Goal: Communication & Community: Answer question/provide support

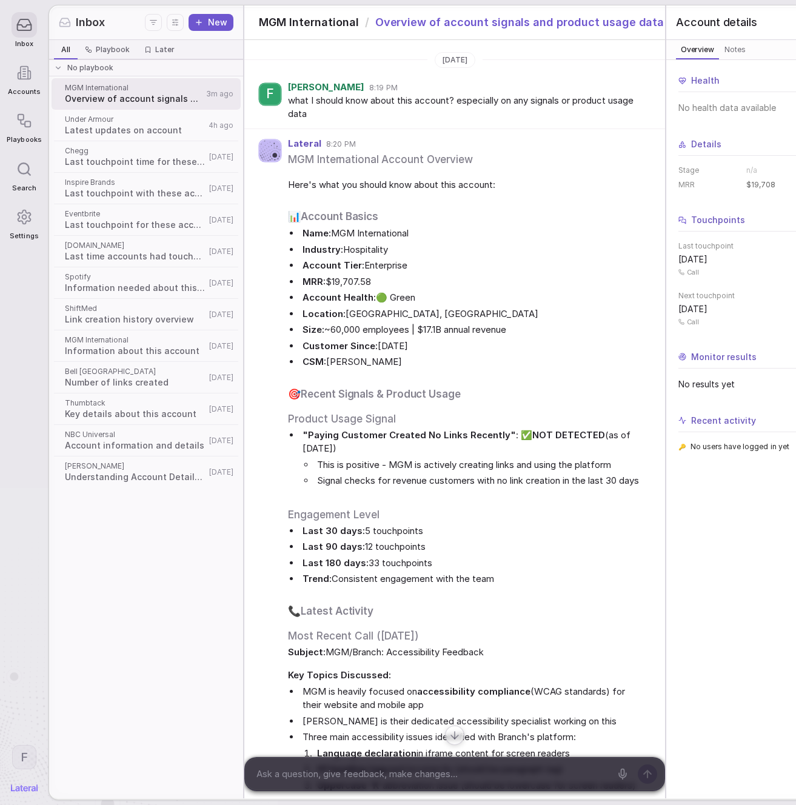
click at [134, 130] on span "Latest updates on account" at bounding box center [135, 130] width 140 height 12
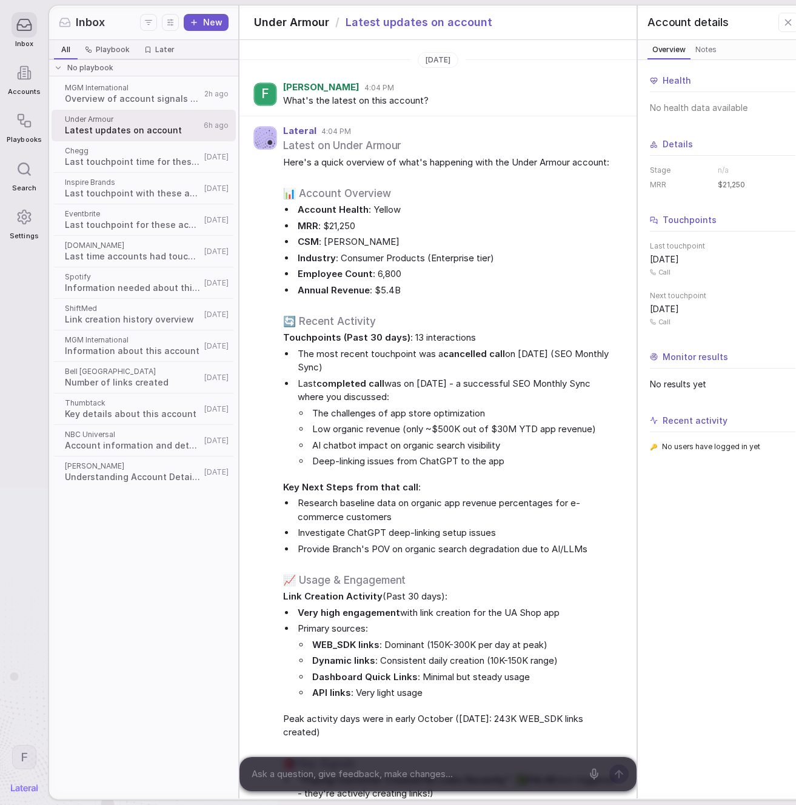
click at [402, 773] on textarea at bounding box center [414, 774] width 334 height 18
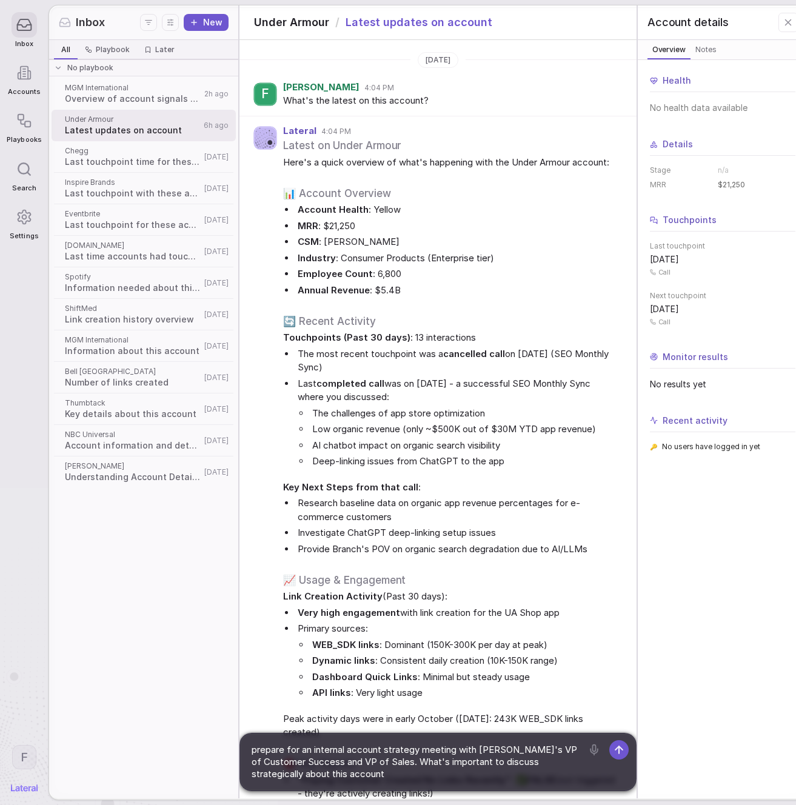
type textarea "prepare for an internal account strategy meeting with [PERSON_NAME]'s VP of Cus…"
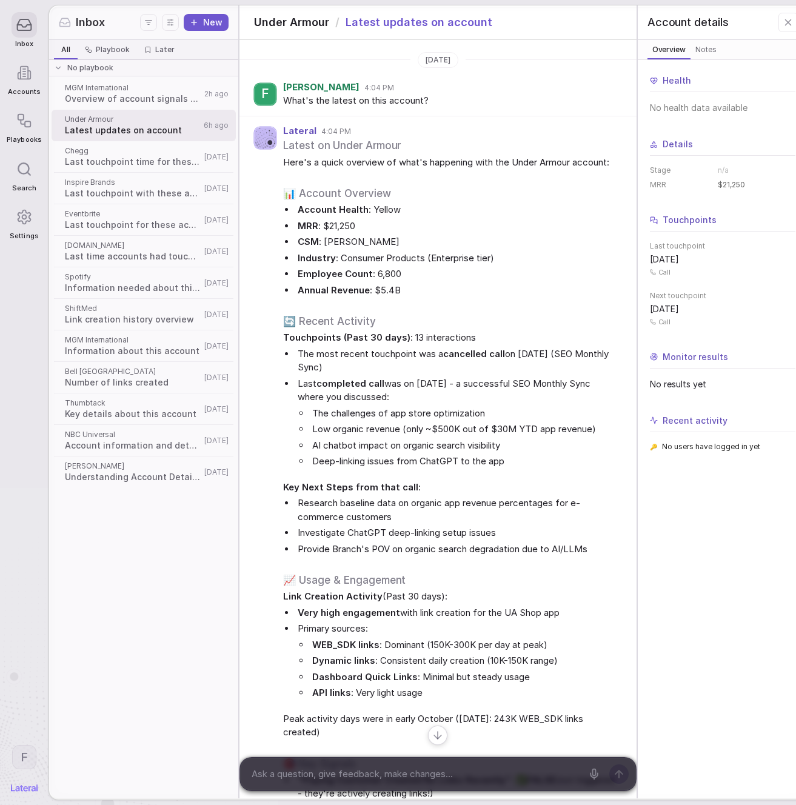
click at [162, 235] on span at bounding box center [143, 235] width 179 height 1
click at [132, 204] on span at bounding box center [143, 204] width 179 height 1
click at [119, 144] on div "Chegg Last touchpoint time for these accounts [DATE]" at bounding box center [144, 157] width 184 height 32
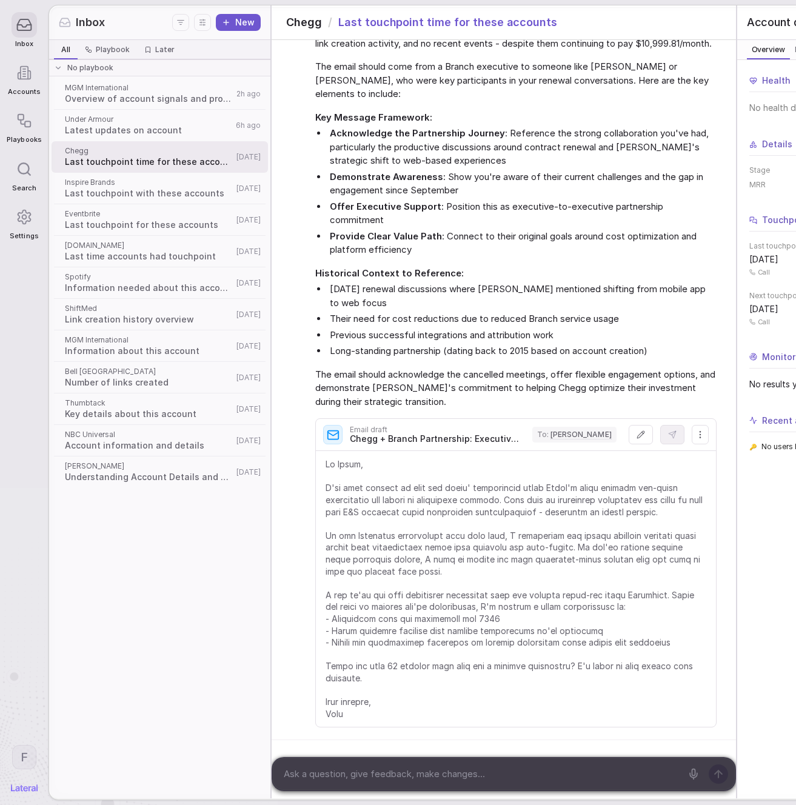
scroll to position [3121, 0]
click at [144, 101] on span "Overview of account signals and product usage data" at bounding box center [149, 99] width 168 height 12
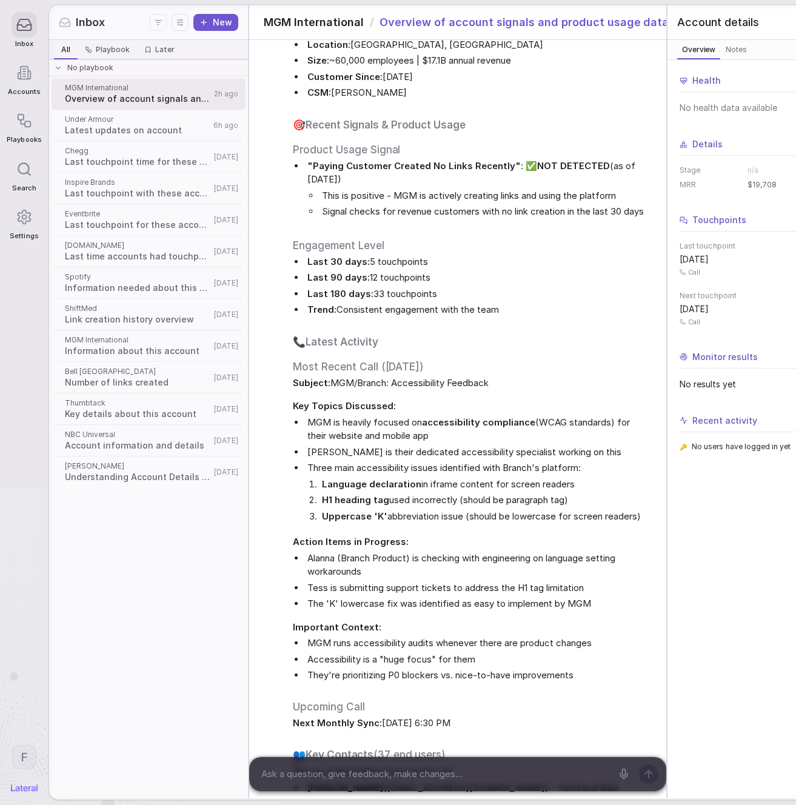
scroll to position [579, 0]
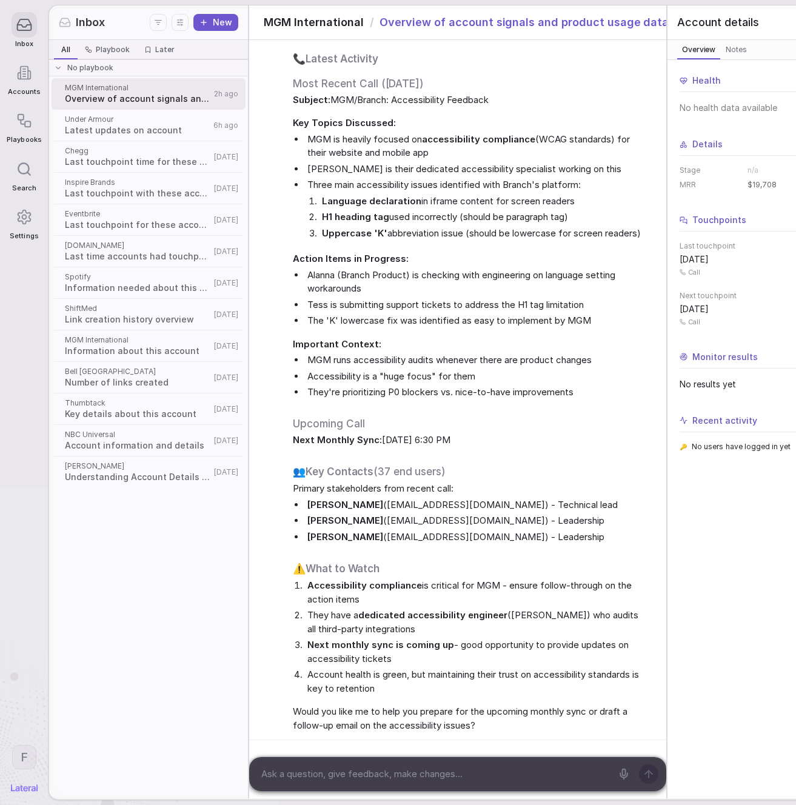
click at [94, 127] on span "Latest updates on account" at bounding box center [137, 130] width 145 height 12
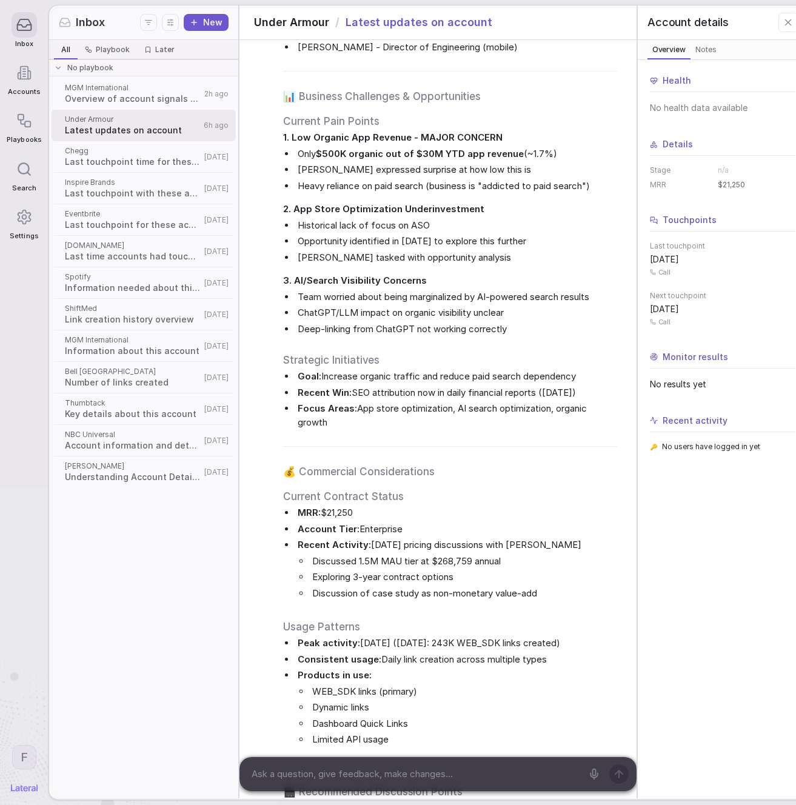
scroll to position [5013, 0]
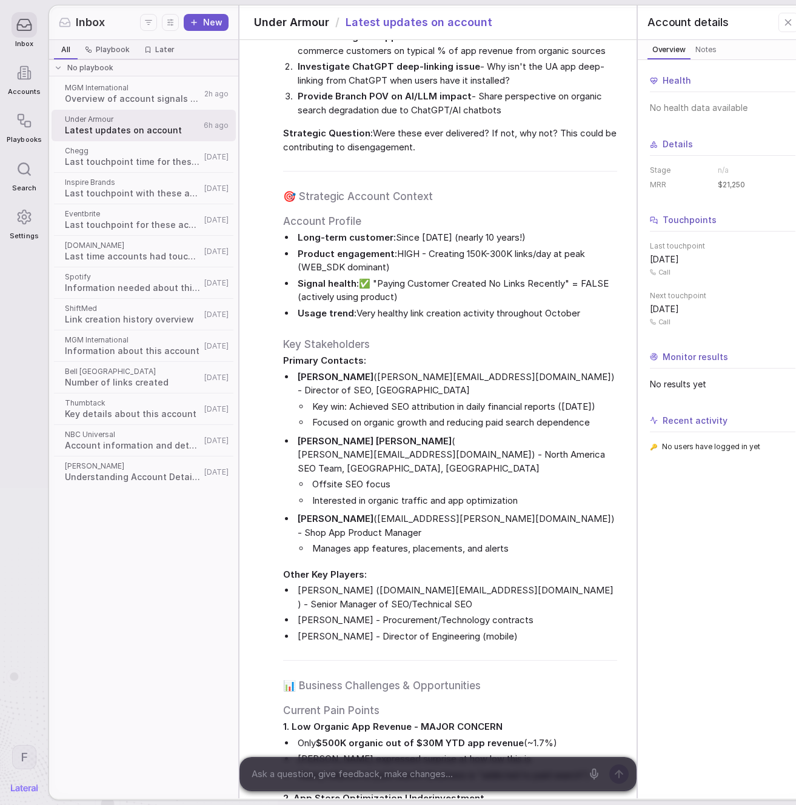
click at [152, 192] on span "Last touchpoint with these accounts" at bounding box center [133, 193] width 136 height 12
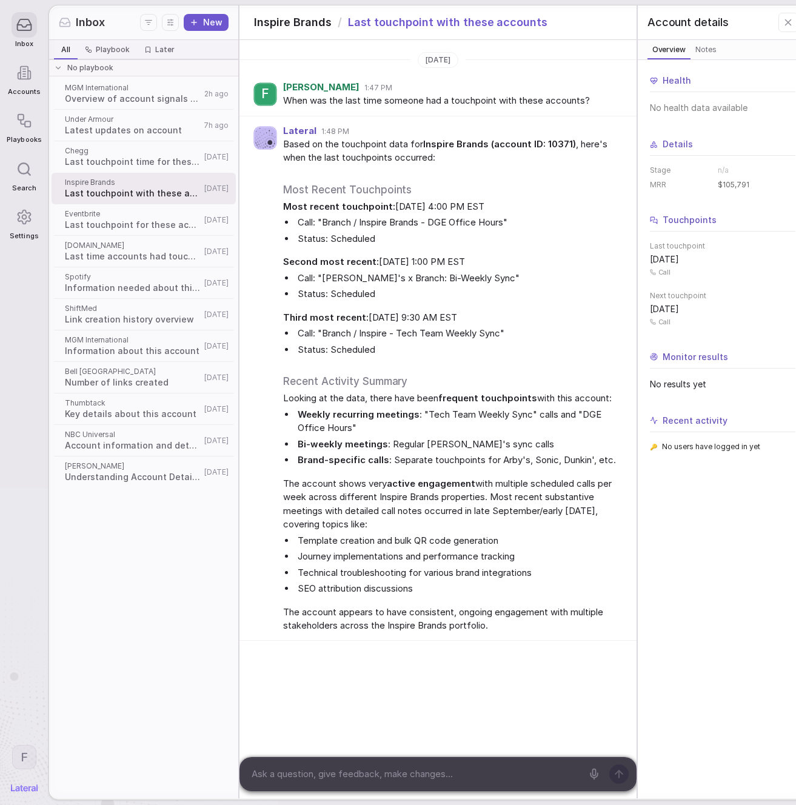
click at [138, 155] on div "Chegg Last touchpoint time for these accounts" at bounding box center [133, 157] width 136 height 22
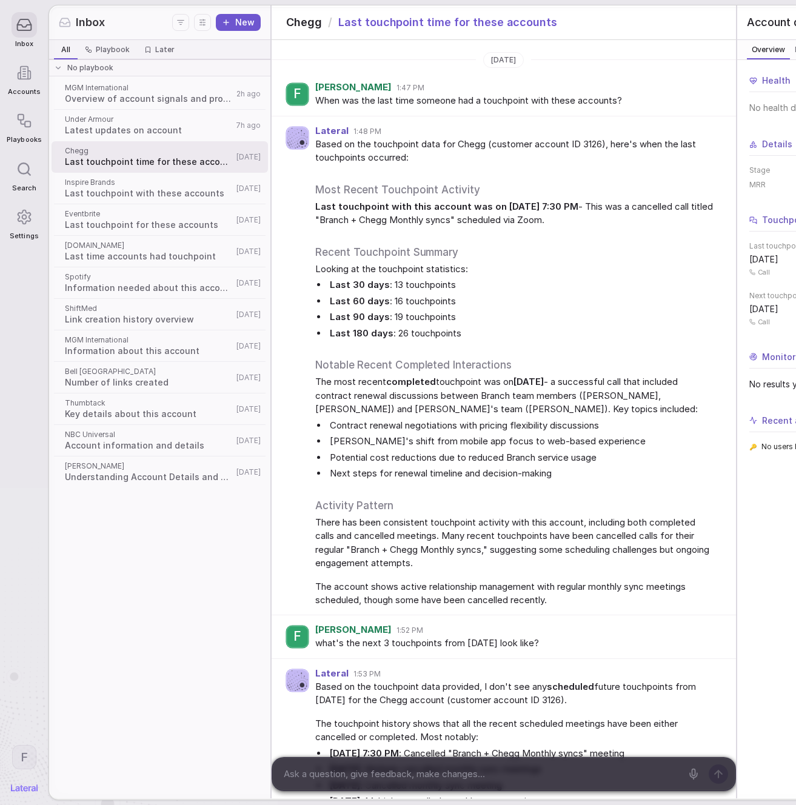
click at [126, 123] on span "Under Armour" at bounding box center [148, 120] width 167 height 10
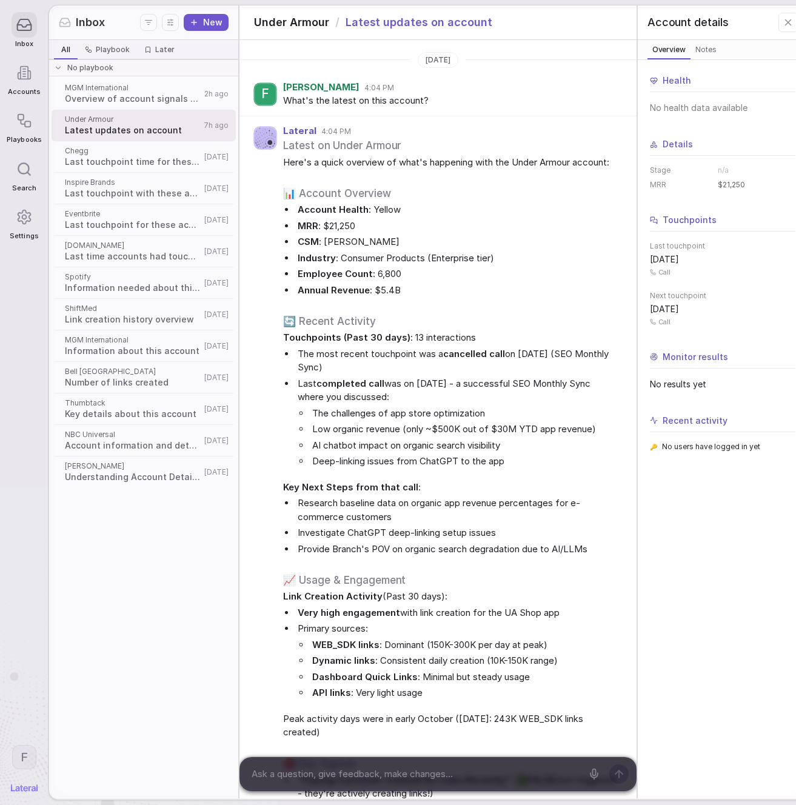
click at [89, 91] on span "MGM International" at bounding box center [133, 88] width 136 height 10
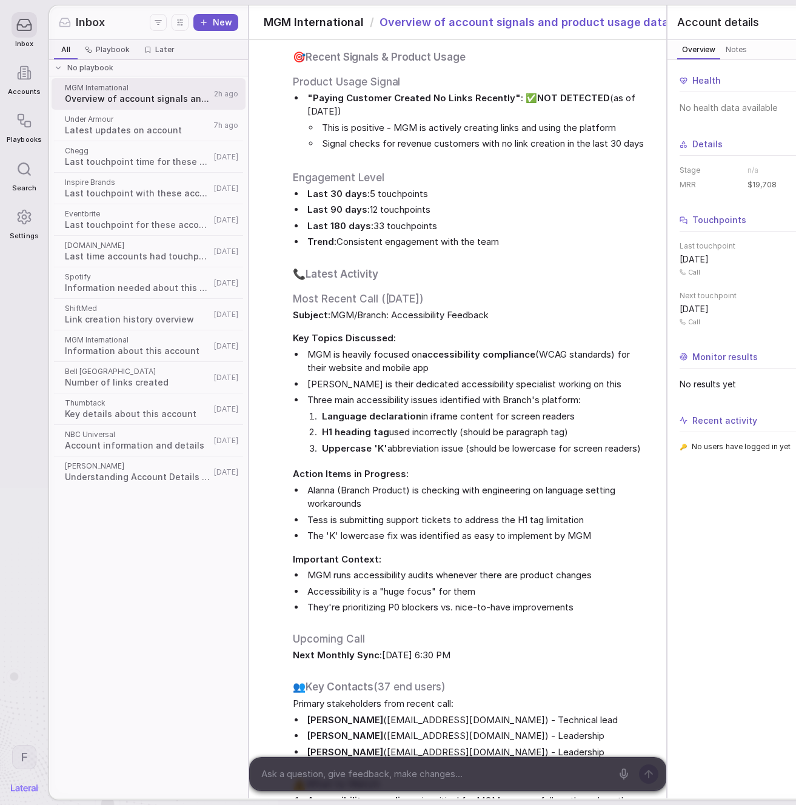
scroll to position [579, 0]
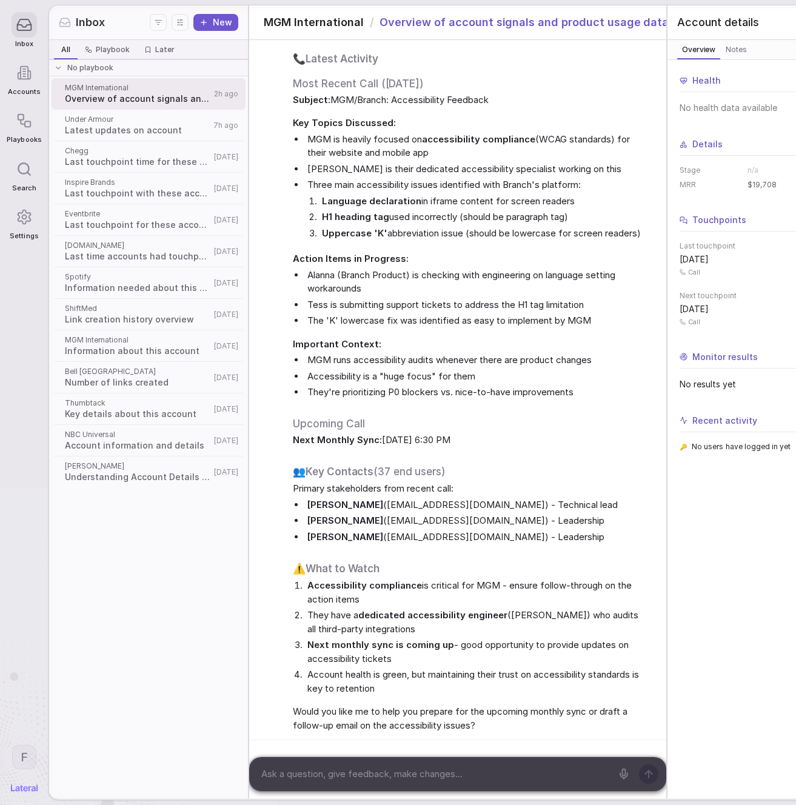
click at [395, 762] on div at bounding box center [434, 774] width 369 height 33
click at [107, 131] on span "Latest updates on account" at bounding box center [137, 130] width 145 height 12
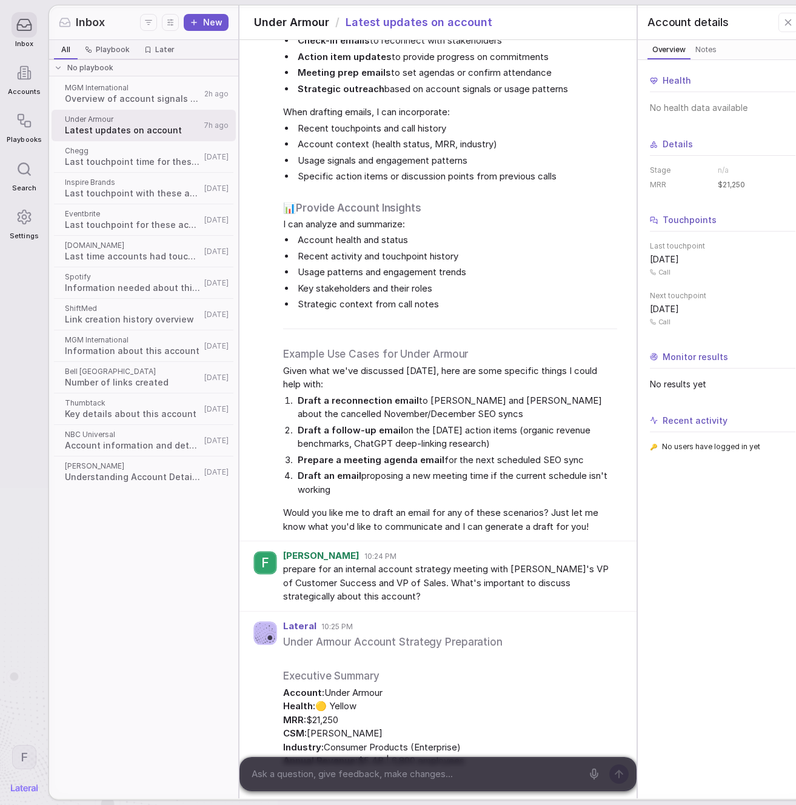
scroll to position [4118, 0]
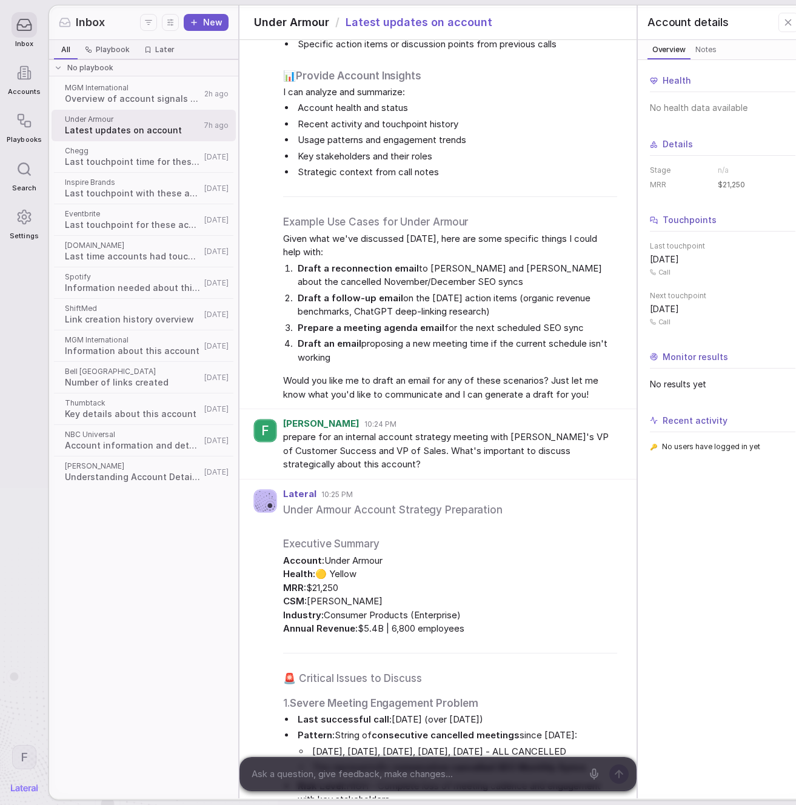
click at [335, 430] on span "prepare for an internal account strategy meeting with [PERSON_NAME]'s VP of Cus…" at bounding box center [449, 450] width 333 height 41
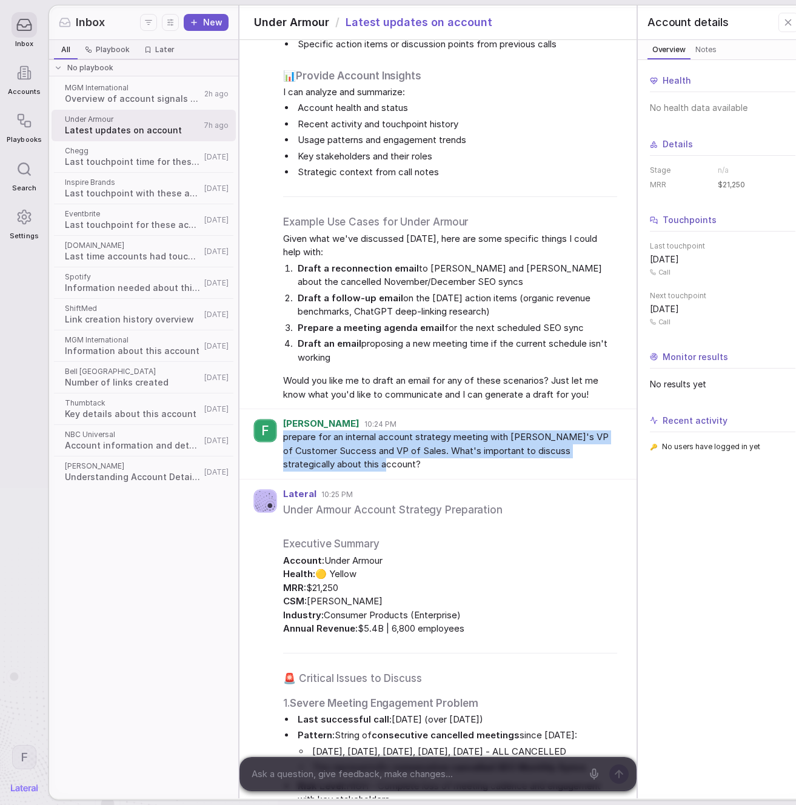
drag, startPoint x: 281, startPoint y: 423, endPoint x: 419, endPoint y: 450, distance: 140.1
click at [419, 450] on span "prepare for an internal account strategy meeting with [PERSON_NAME]'s VP of Cus…" at bounding box center [449, 450] width 333 height 41
copy span "prepare for an internal account strategy meeting with [PERSON_NAME]'s VP of Cus…"
click at [105, 99] on span "Overview of account signals and product usage data" at bounding box center [133, 99] width 136 height 12
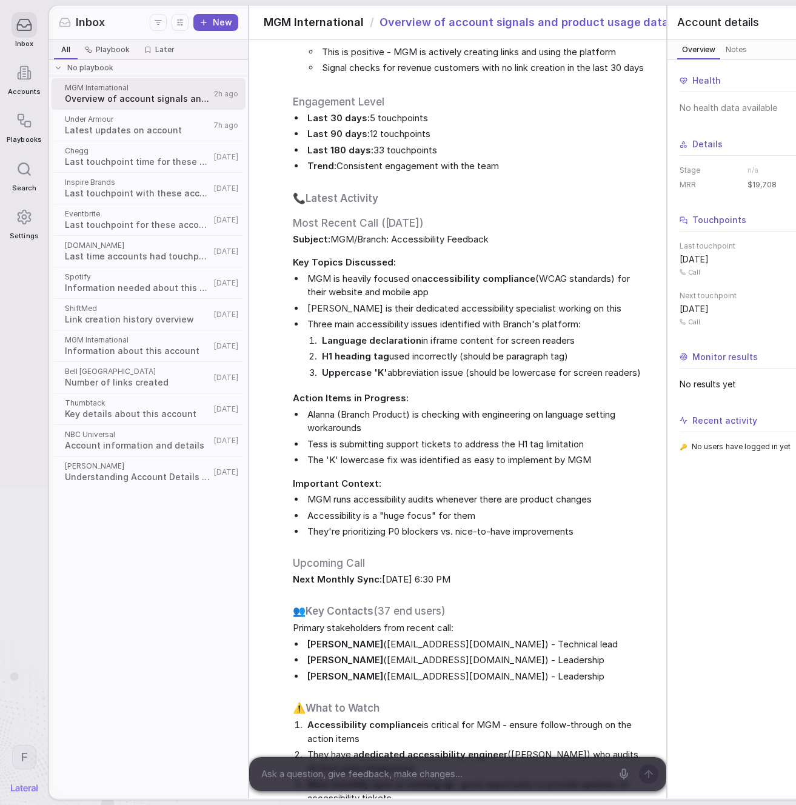
scroll to position [579, 0]
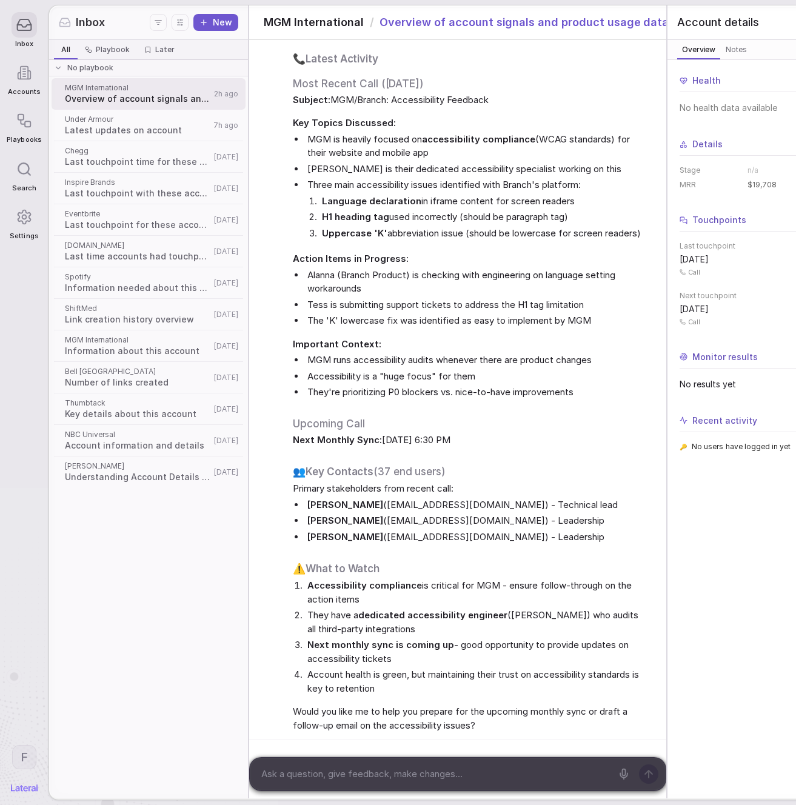
click at [393, 781] on textarea at bounding box center [434, 774] width 355 height 18
paste textarea "prepare for an internal account strategy meeting with [PERSON_NAME]'s VP of Cus…"
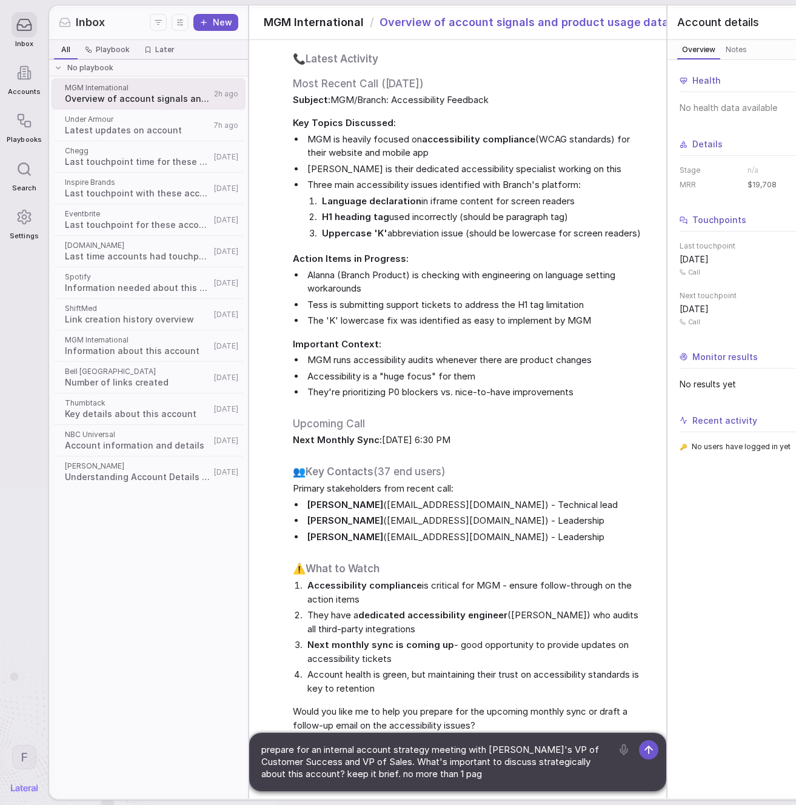
type textarea "prepare for an internal account strategy meeting with [PERSON_NAME]'s VP of Cus…"
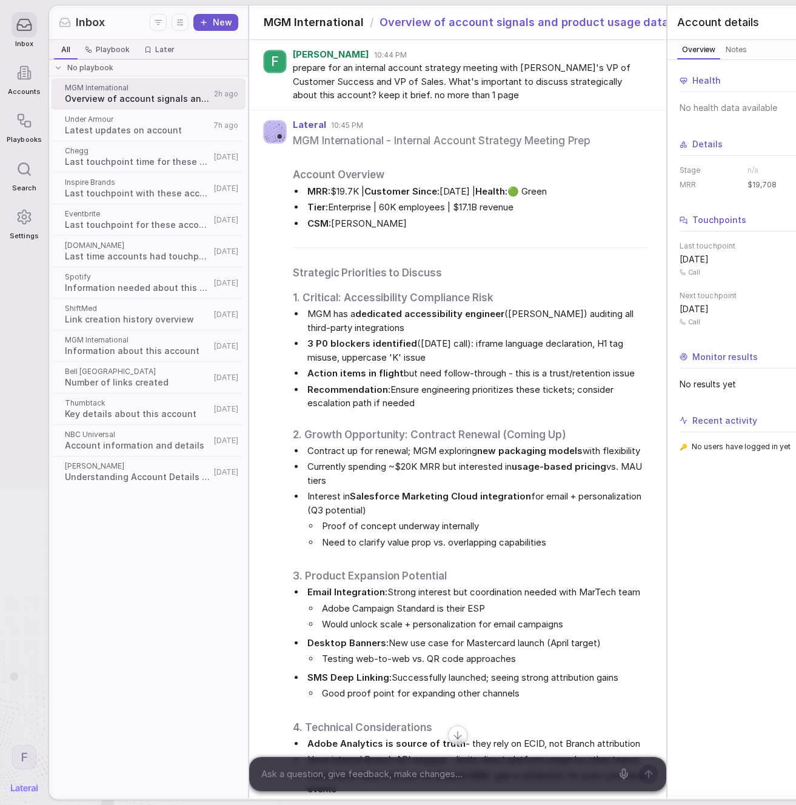
scroll to position [1218, 0]
